Goal: Transaction & Acquisition: Purchase product/service

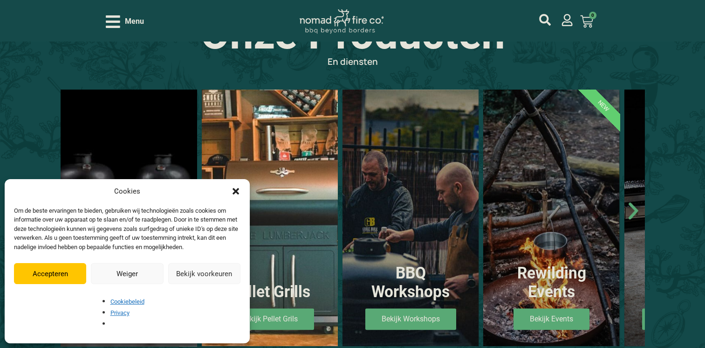
click at [158, 182] on div "Kamado BBQ's Bekijk Kamado's" at bounding box center [129, 217] width 136 height 256
click at [233, 194] on icon "Dialog sluiten" at bounding box center [236, 191] width 7 height 7
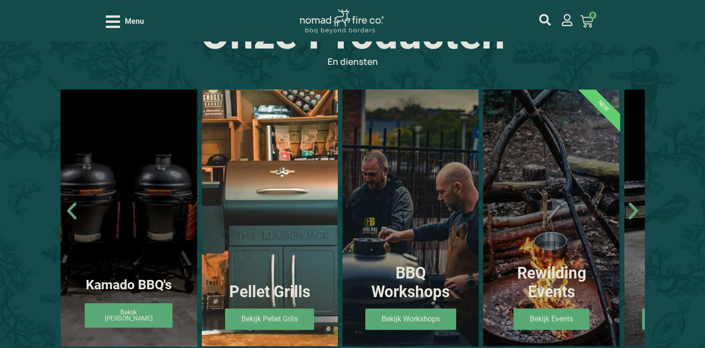
click at [138, 293] on div "Kamado BBQ's Bekijk Kamado's" at bounding box center [129, 217] width 136 height 256
click at [133, 303] on link "Bekijk [PERSON_NAME]" at bounding box center [129, 315] width 88 height 25
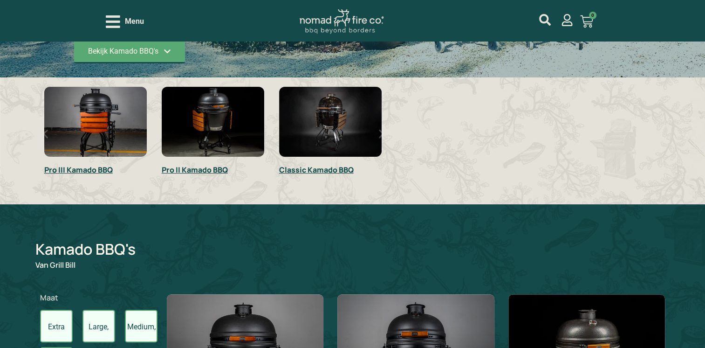
click at [347, 137] on img "3 / 3" at bounding box center [330, 122] width 103 height 70
